Goal: Task Accomplishment & Management: Manage account settings

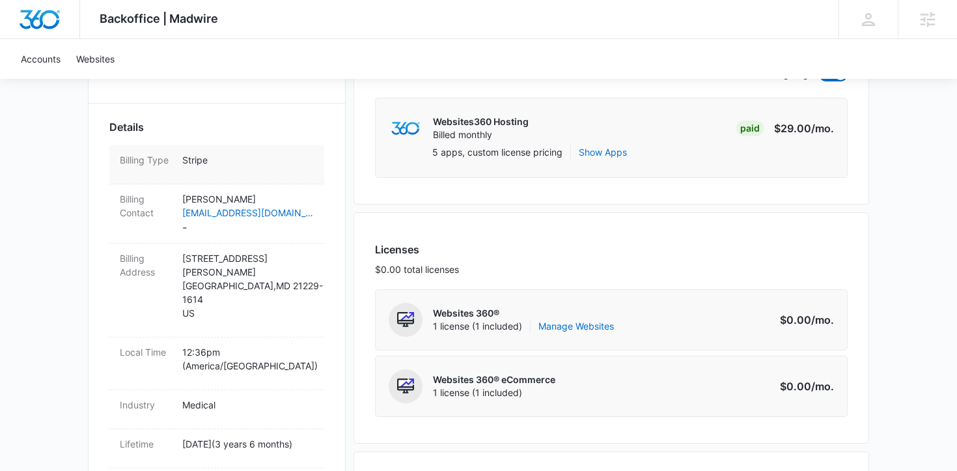
scroll to position [367, 0]
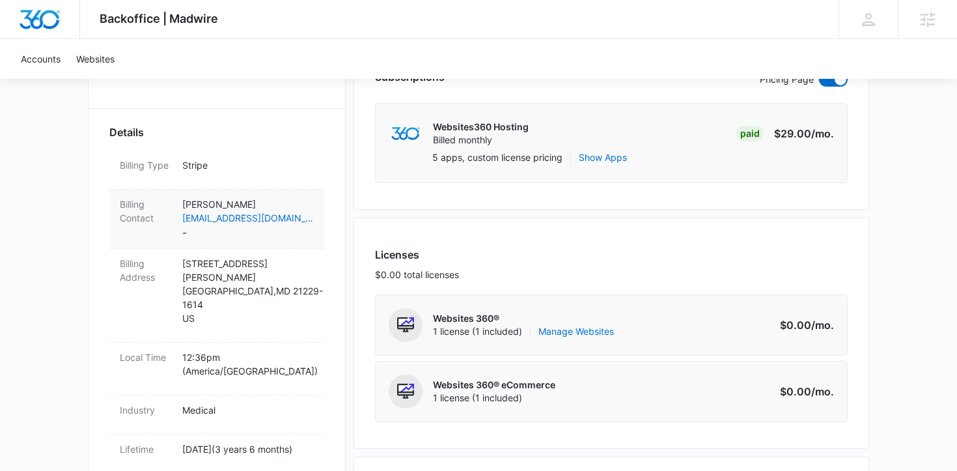
click at [219, 201] on p "[PERSON_NAME]" at bounding box center [248, 204] width 132 height 14
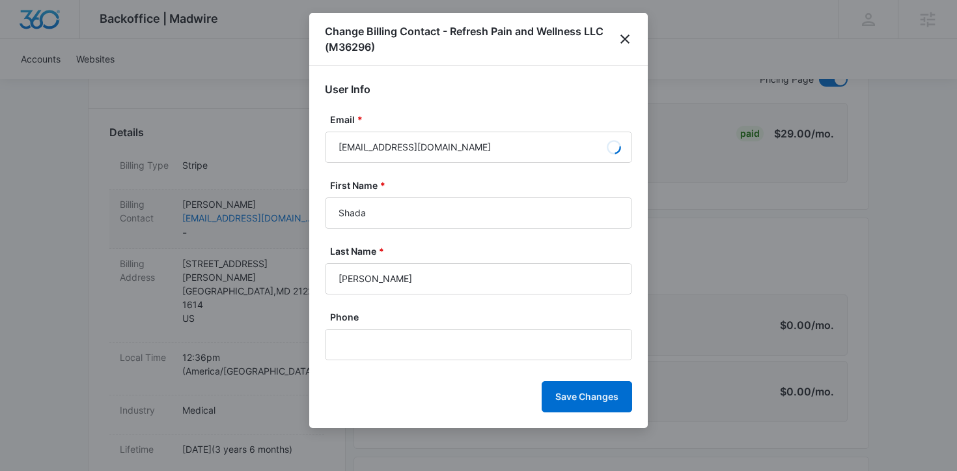
click at [219, 201] on div at bounding box center [478, 235] width 957 height 471
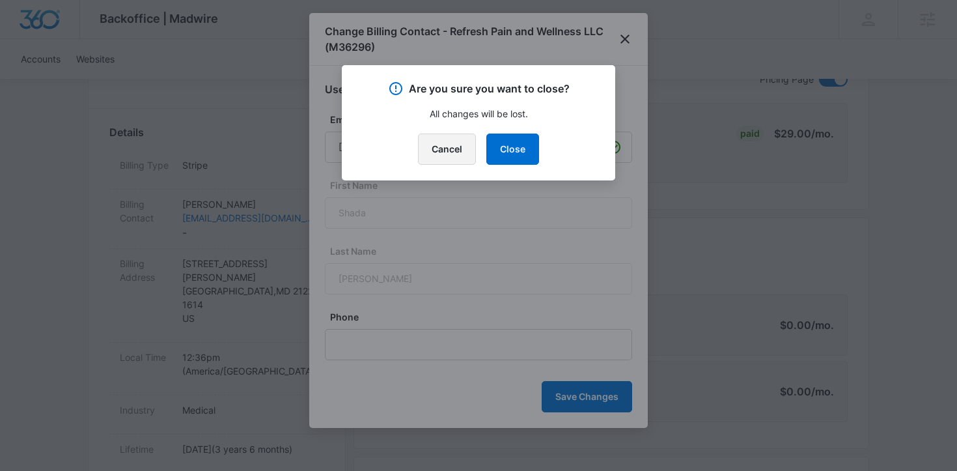
click at [440, 145] on button "Cancel" at bounding box center [447, 148] width 58 height 31
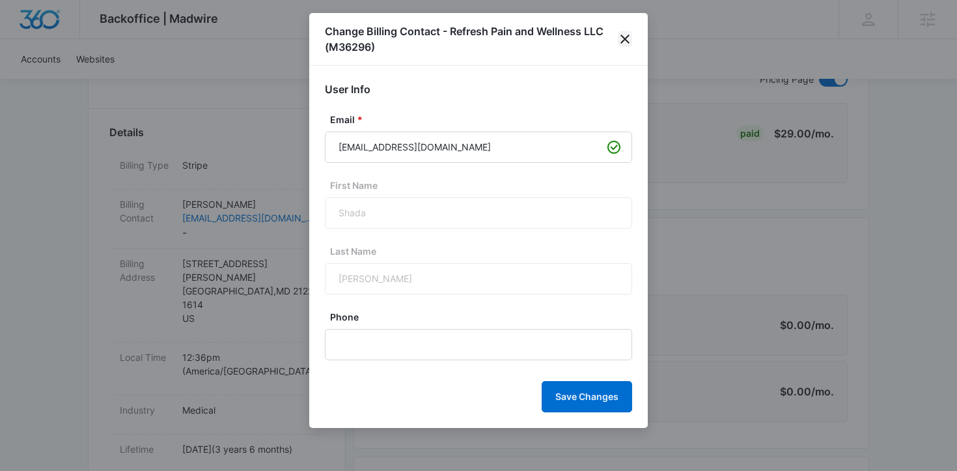
click at [625, 36] on icon "close" at bounding box center [625, 39] width 16 height 16
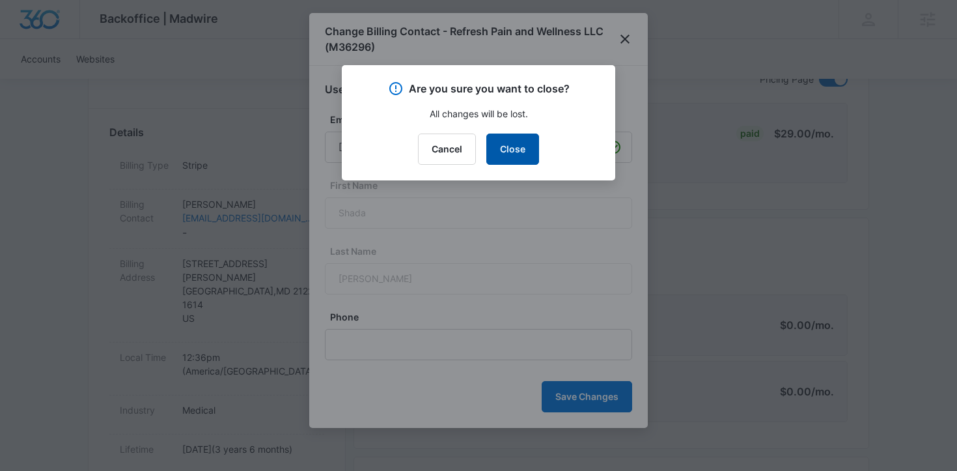
click at [506, 154] on button "Close" at bounding box center [512, 148] width 53 height 31
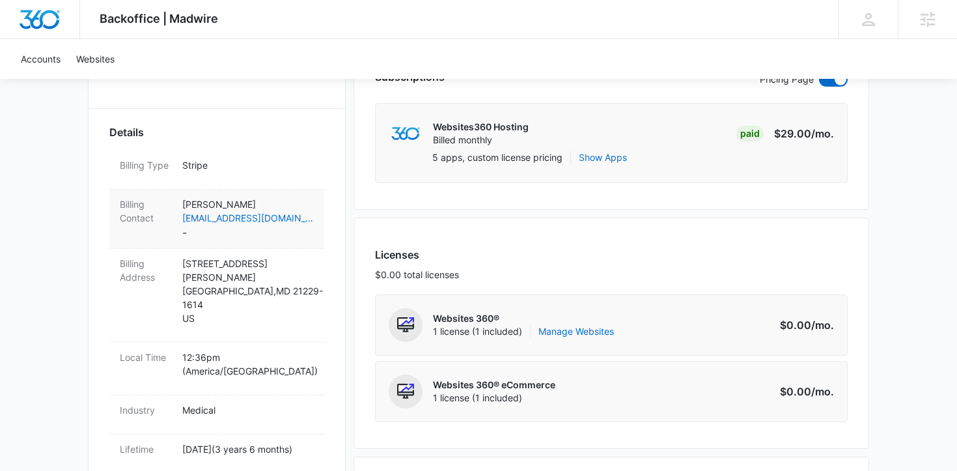
click at [223, 197] on p "[PERSON_NAME]" at bounding box center [248, 204] width 132 height 14
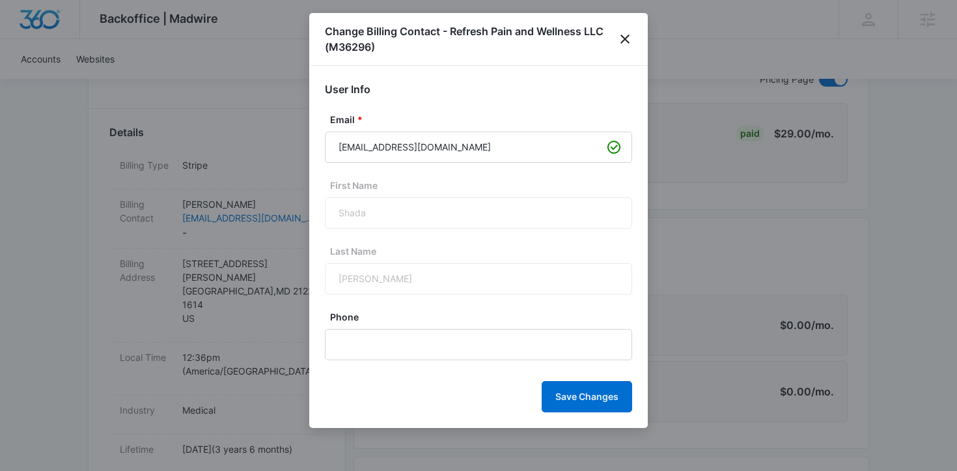
click at [223, 199] on div at bounding box center [478, 235] width 957 height 471
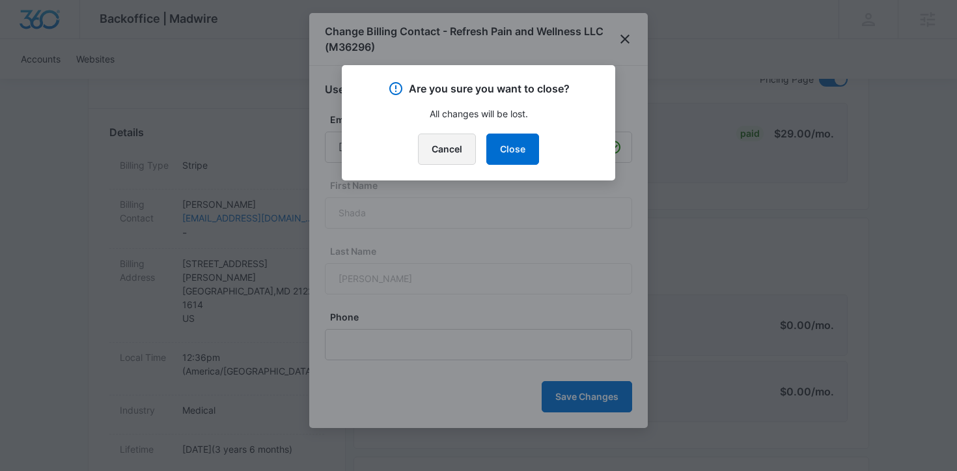
click at [442, 153] on button "Cancel" at bounding box center [447, 148] width 58 height 31
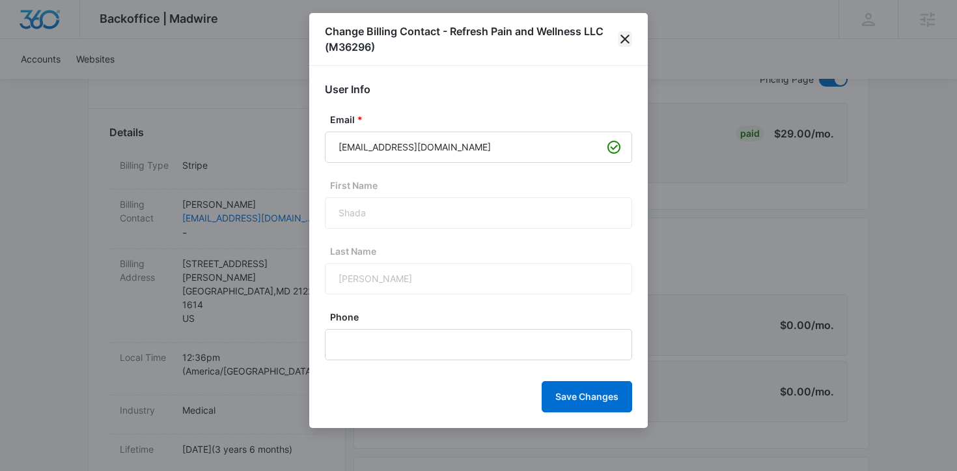
click at [624, 36] on icon "close" at bounding box center [625, 39] width 16 height 16
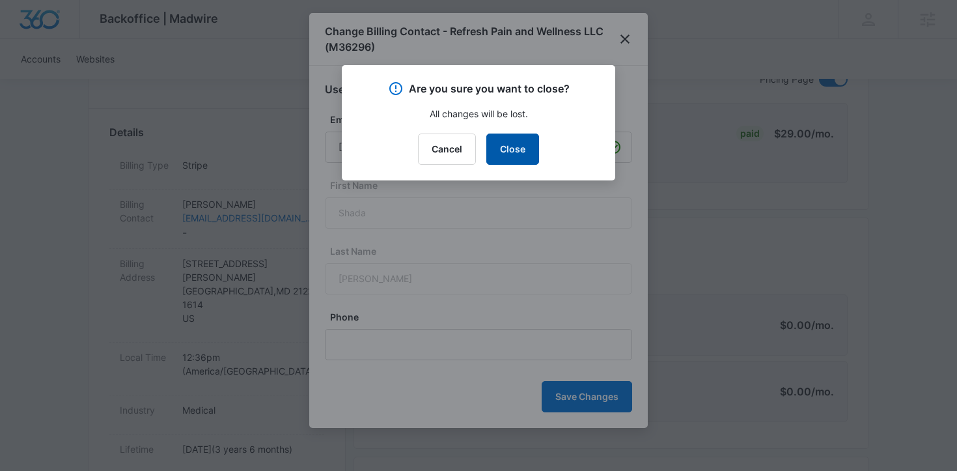
click at [524, 149] on button "Close" at bounding box center [512, 148] width 53 height 31
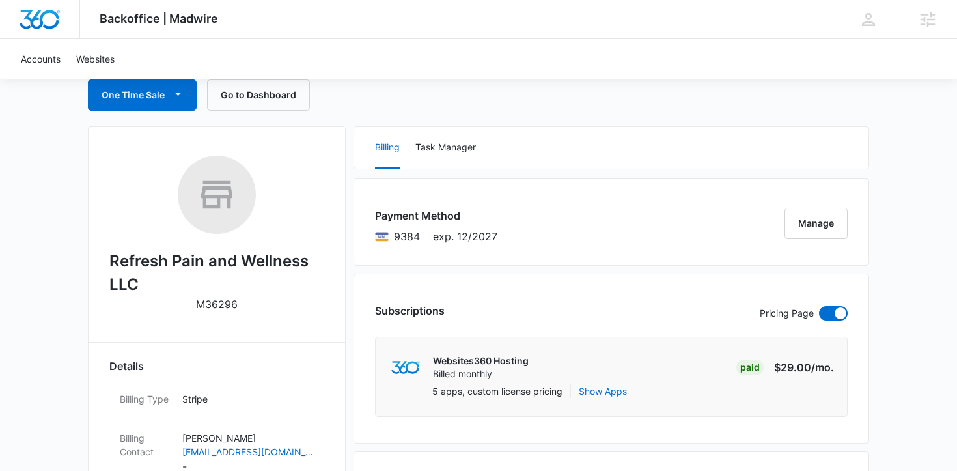
scroll to position [139, 0]
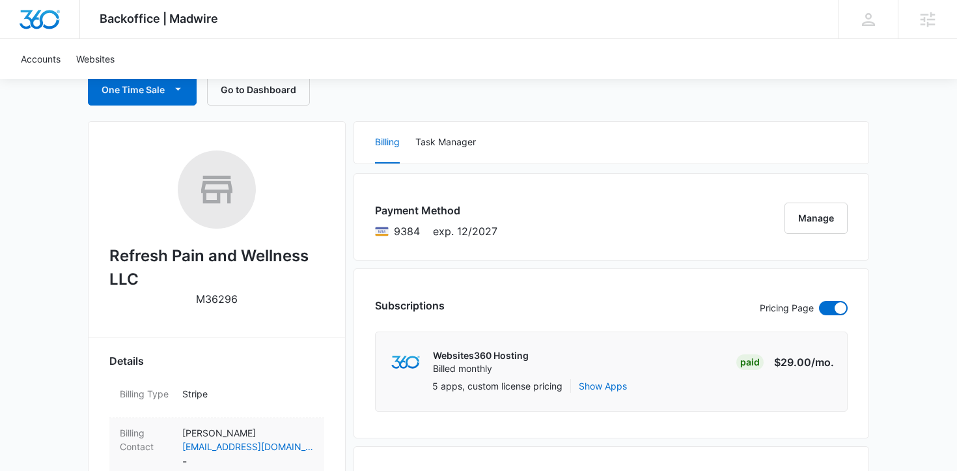
click at [225, 432] on p "[PERSON_NAME]" at bounding box center [248, 433] width 132 height 14
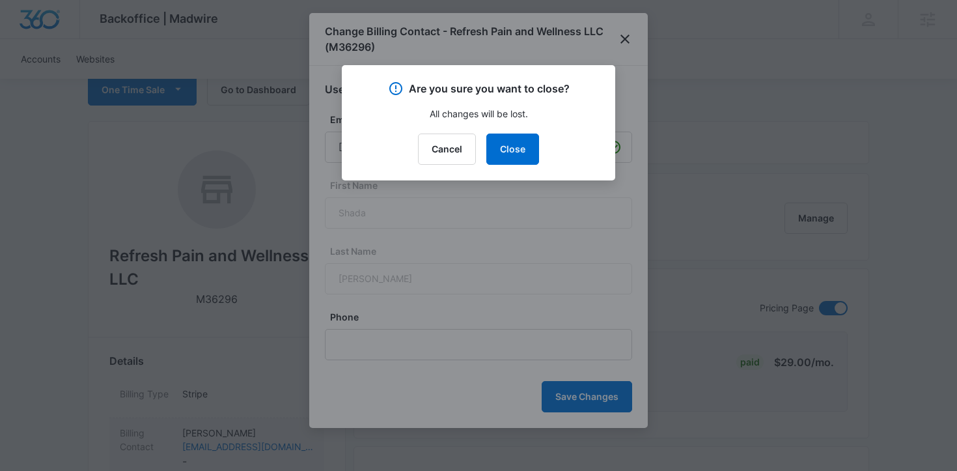
click at [225, 432] on div at bounding box center [478, 235] width 957 height 471
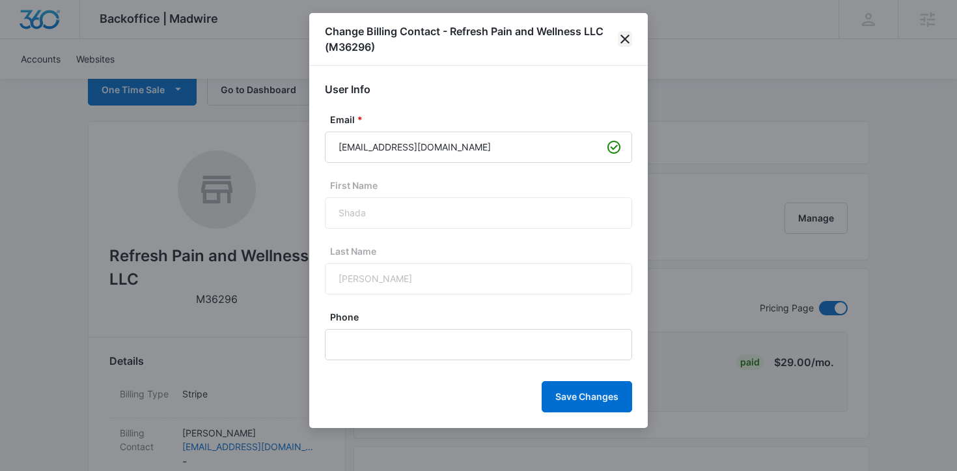
click at [627, 36] on icon "close" at bounding box center [625, 39] width 9 height 9
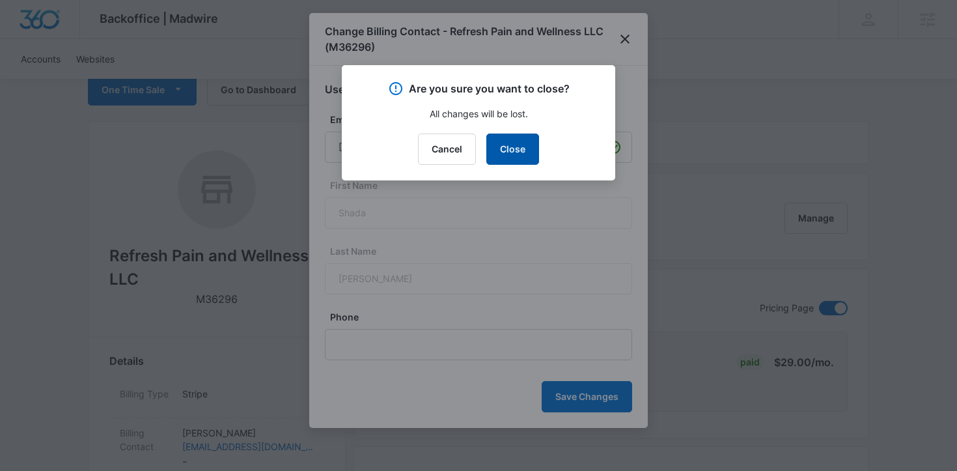
click at [515, 147] on button "Close" at bounding box center [512, 148] width 53 height 31
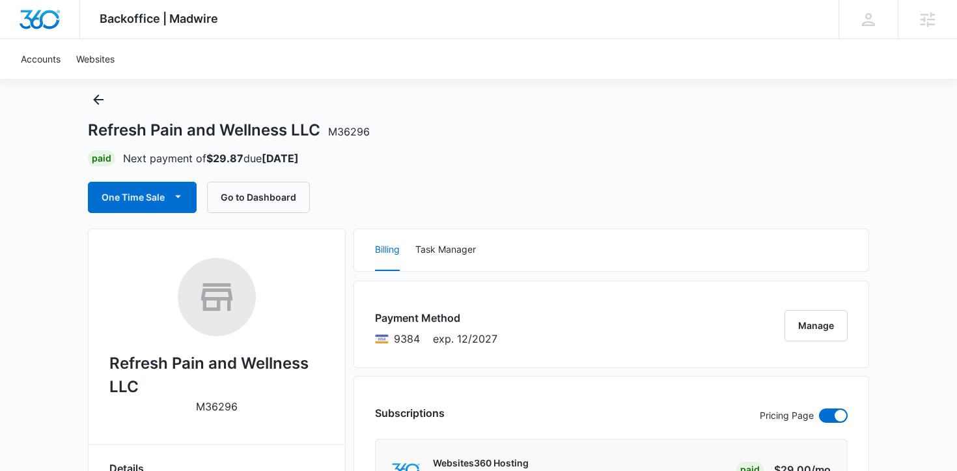
scroll to position [1, 0]
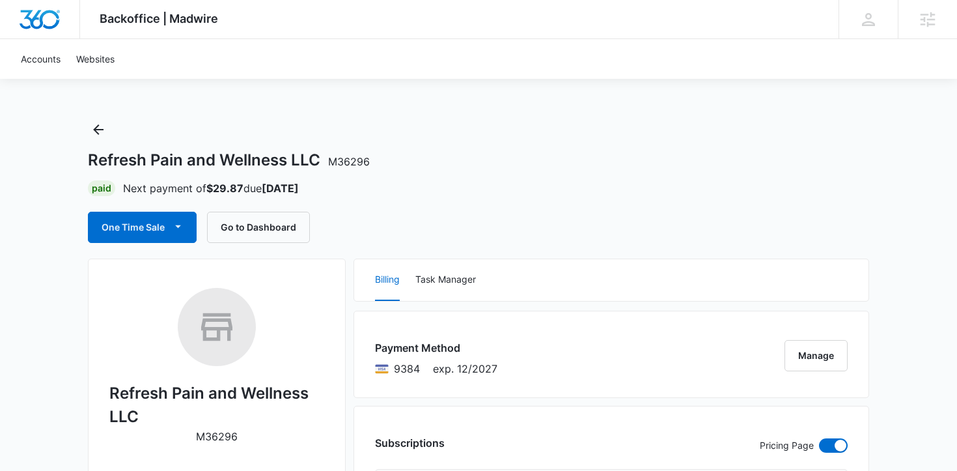
click at [343, 155] on h1 "Refresh Pain and Wellness LLC M36296" at bounding box center [229, 160] width 282 height 20
click at [343, 157] on span "M36296" at bounding box center [349, 161] width 42 height 13
click at [343, 161] on span "M36296" at bounding box center [349, 161] width 42 height 13
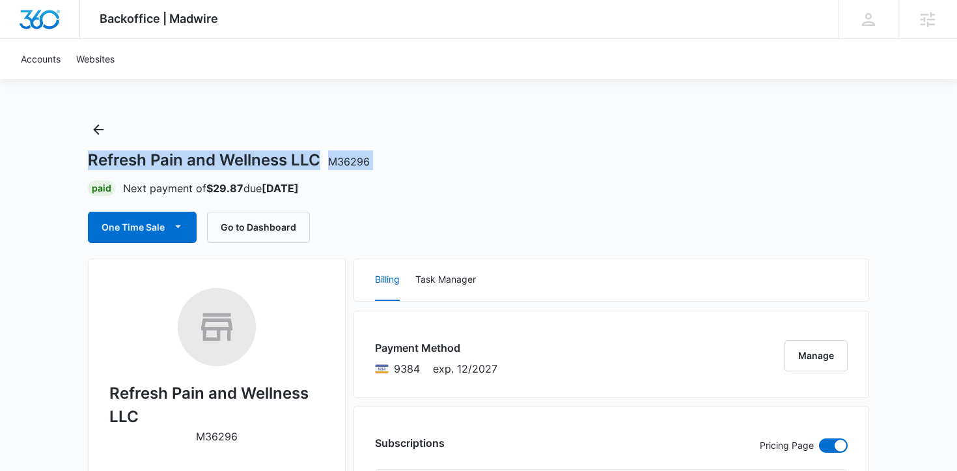
click at [479, 140] on div "Refresh Pain and Wellness LLC M36296 Paid Next payment of $29.87 due [DATE] One…" at bounding box center [478, 181] width 781 height 124
click at [479, 141] on div "Refresh Pain and Wellness LLC M36296 Paid Next payment of $29.87 due [DATE] One…" at bounding box center [478, 181] width 781 height 124
click at [353, 160] on span "M36296" at bounding box center [349, 161] width 42 height 13
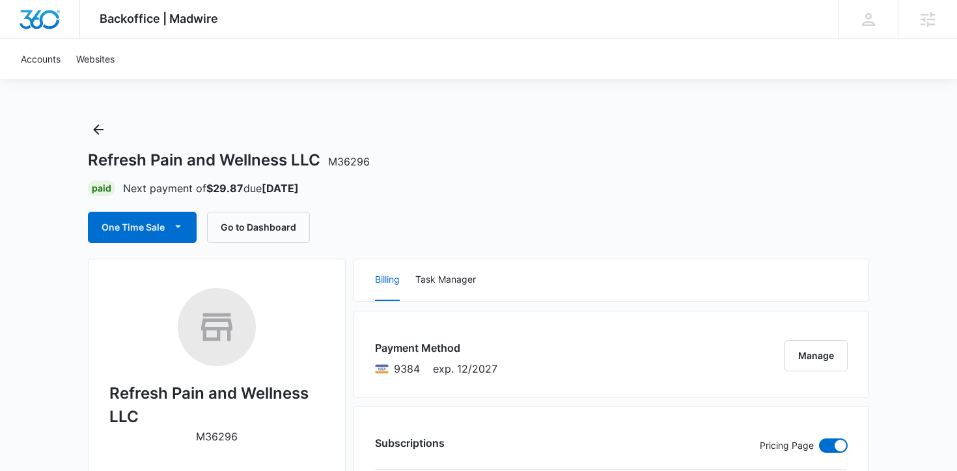
click at [419, 172] on div "Refresh Pain and Wellness LLC M36296 Paid Next payment of $29.87 due [DATE] One…" at bounding box center [478, 181] width 781 height 124
click at [346, 161] on span "M36296" at bounding box center [349, 161] width 42 height 13
click at [417, 165] on div "Refresh Pain and Wellness LLC M36296" at bounding box center [478, 160] width 781 height 20
drag, startPoint x: 374, startPoint y: 163, endPoint x: 334, endPoint y: 180, distance: 43.2
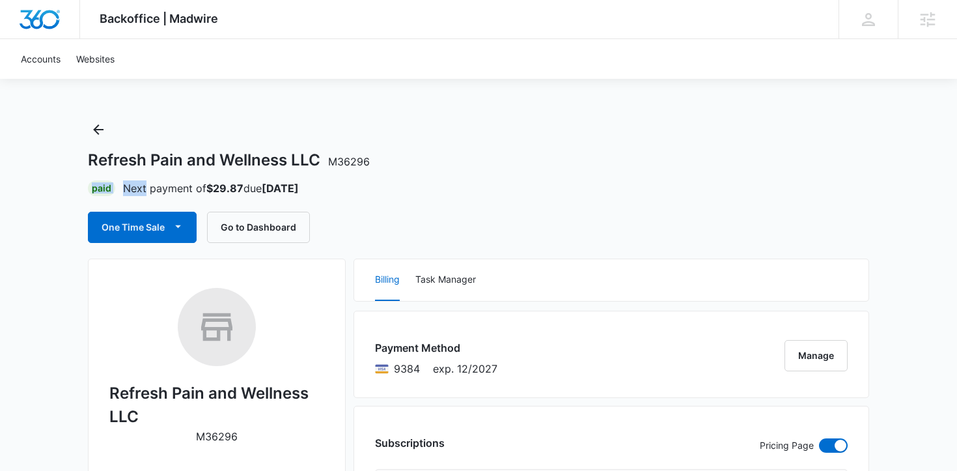
click at [334, 180] on div "Refresh Pain and Wellness LLC M36296 Paid Next payment of $29.87 due [DATE] One…" at bounding box center [478, 181] width 781 height 124
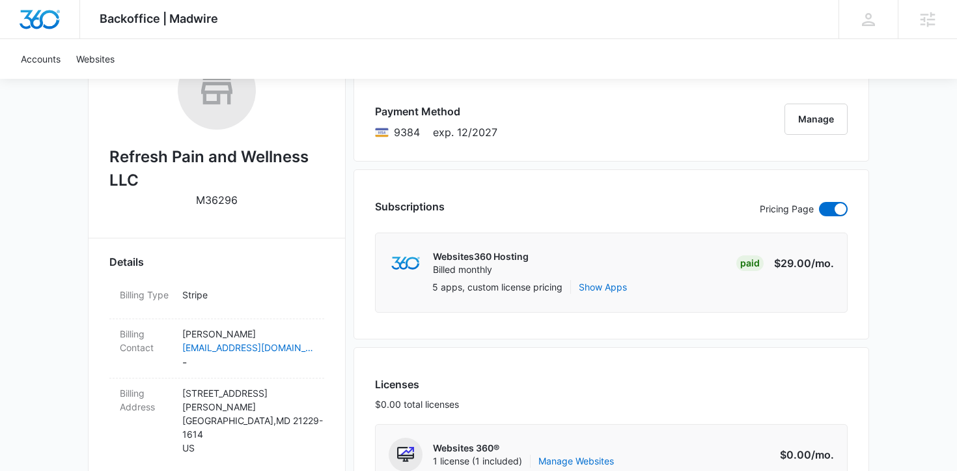
scroll to position [400, 0]
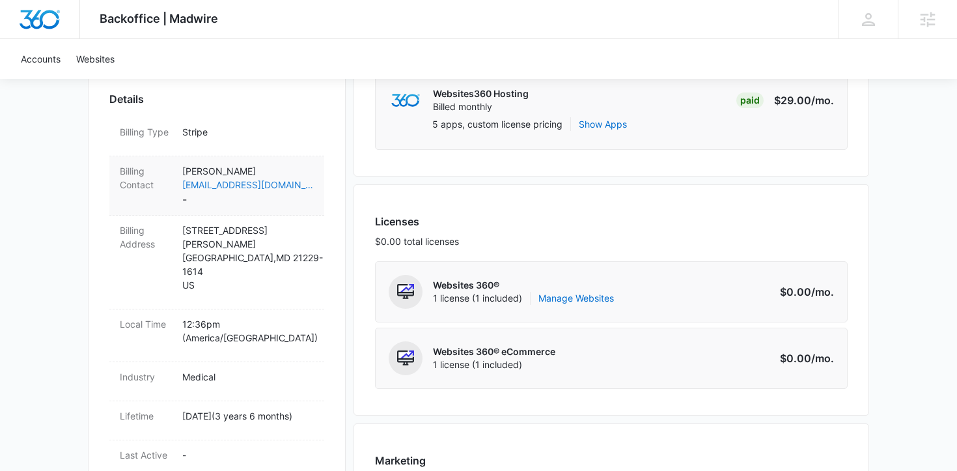
click at [260, 186] on link "[EMAIL_ADDRESS][DOMAIN_NAME]" at bounding box center [248, 185] width 132 height 14
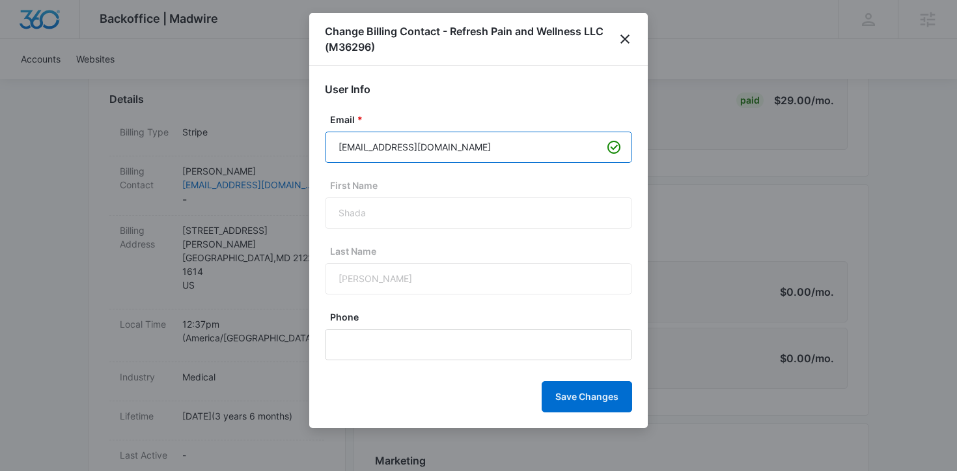
click at [442, 137] on input "[EMAIL_ADDRESS][DOMAIN_NAME]" at bounding box center [478, 147] width 307 height 31
click at [622, 29] on div "Change Billing Contact - Refresh Pain and Wellness LLC (M36296)" at bounding box center [478, 39] width 339 height 53
click at [627, 46] on icon "close" at bounding box center [625, 39] width 16 height 16
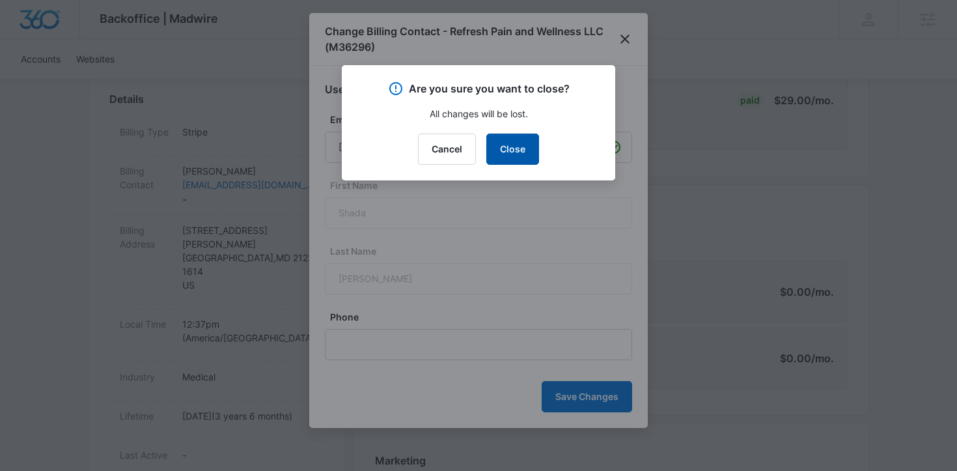
click at [520, 147] on button "Close" at bounding box center [512, 148] width 53 height 31
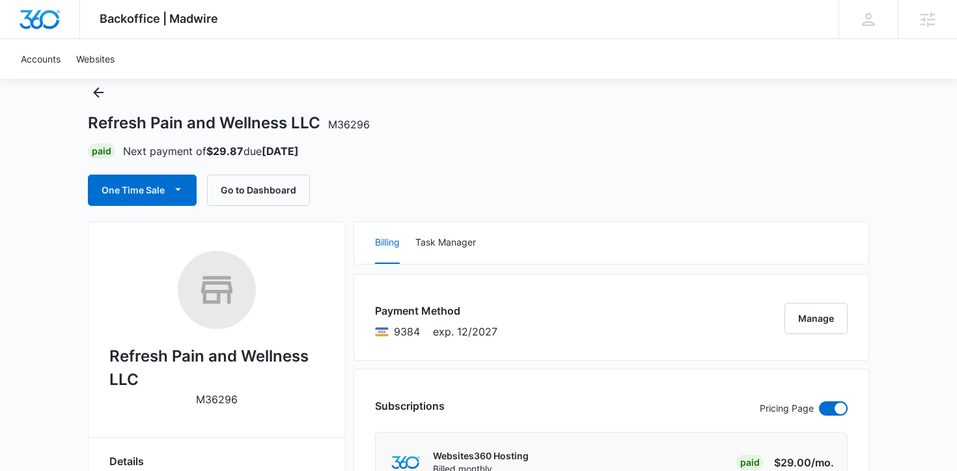
scroll to position [0, 0]
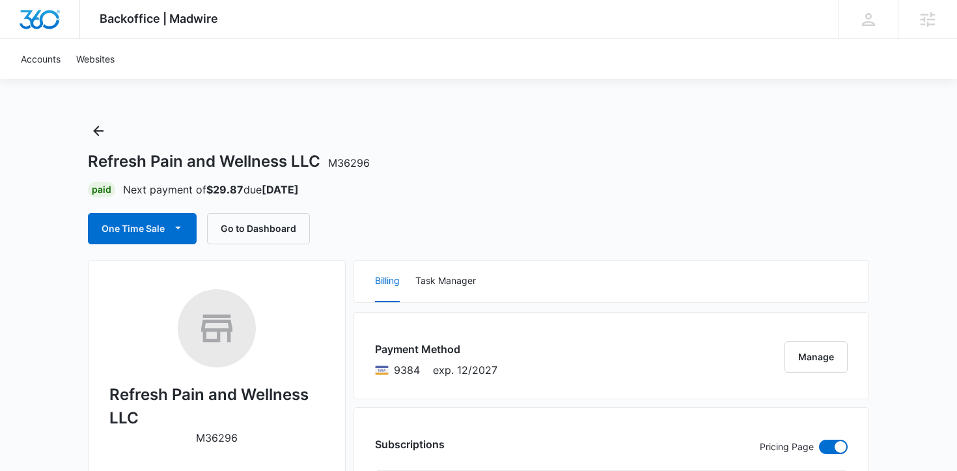
click at [201, 157] on h1 "Refresh Pain and Wellness LLC M36296" at bounding box center [229, 162] width 282 height 20
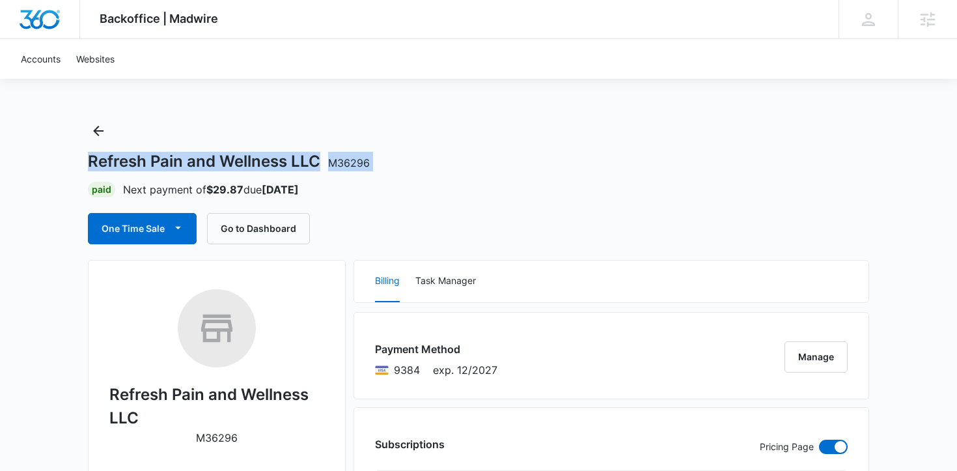
click at [201, 157] on h1 "Refresh Pain and Wellness LLC M36296" at bounding box center [229, 162] width 282 height 20
copy h1 "Refresh Pain and Wellness LLC M36296"
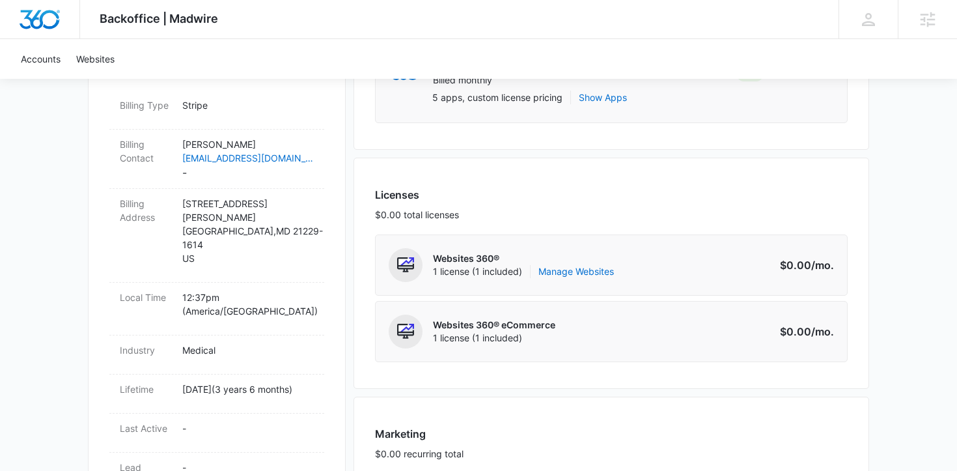
scroll to position [367, 0]
